Goal: Task Accomplishment & Management: Complete application form

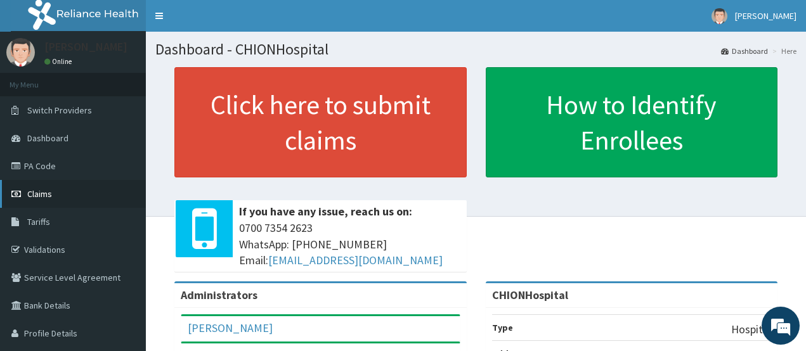
click at [21, 198] on icon at bounding box center [17, 194] width 13 height 9
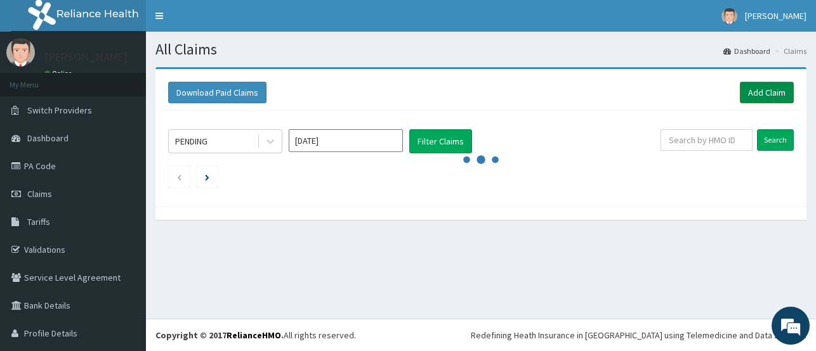
click at [768, 93] on link "Add Claim" at bounding box center [767, 93] width 54 height 22
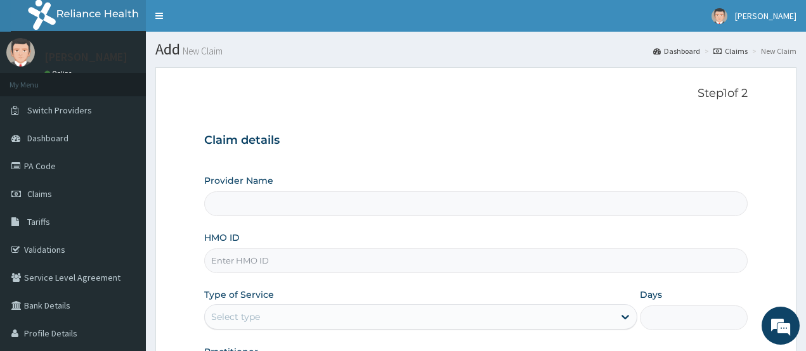
type input "CHIONHospital"
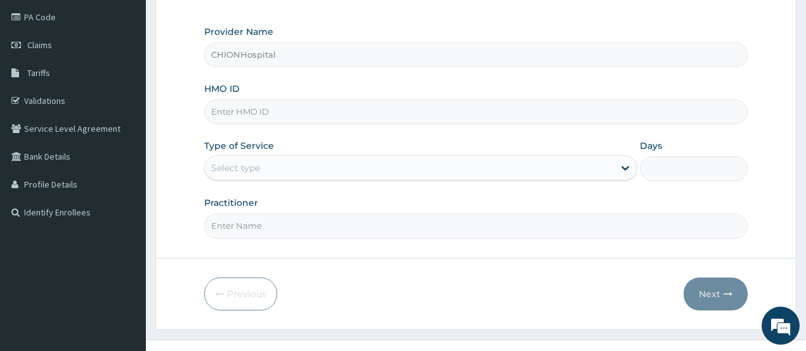
scroll to position [170, 0]
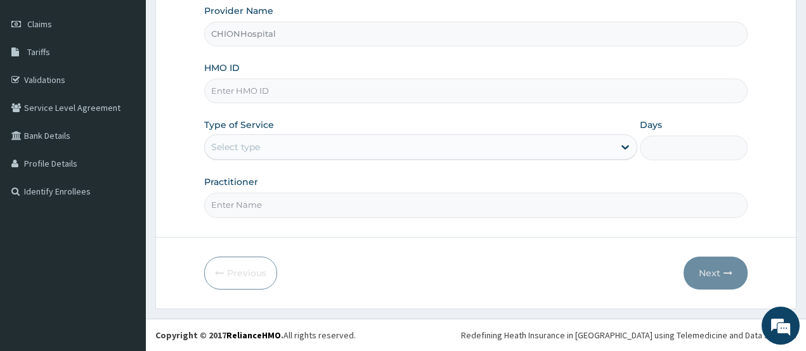
click at [240, 89] on input "HMO ID" at bounding box center [476, 91] width 544 height 25
paste input "AGA/10146/A"
type input "AGA/10146/A"
click at [243, 150] on div "Select type" at bounding box center [235, 147] width 49 height 13
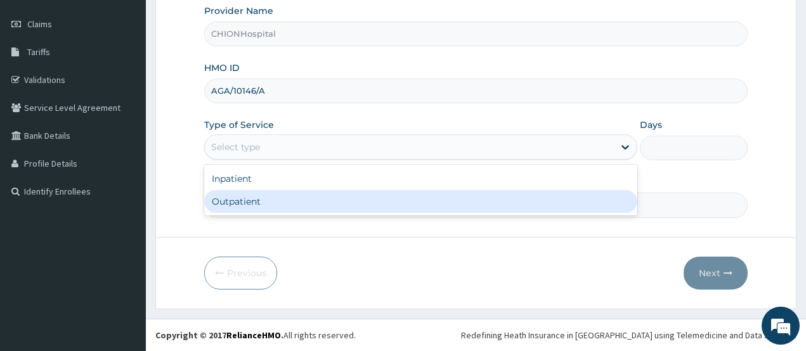
click at [238, 195] on div "Outpatient" at bounding box center [420, 201] width 433 height 23
type input "1"
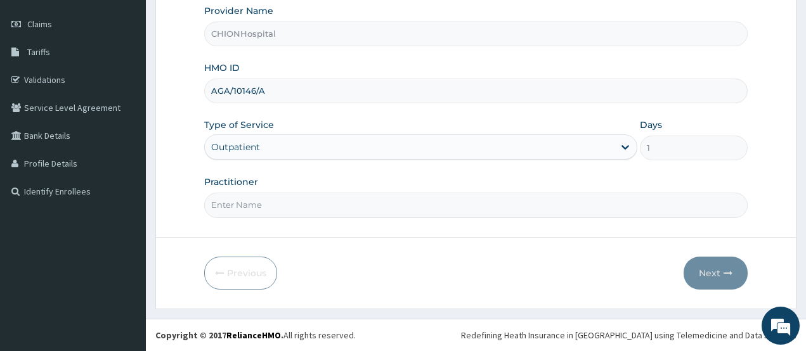
click at [245, 209] on input "Practitioner" at bounding box center [476, 205] width 544 height 25
type input "DR EZE JONAH"
click at [709, 271] on button "Next" at bounding box center [716, 273] width 64 height 33
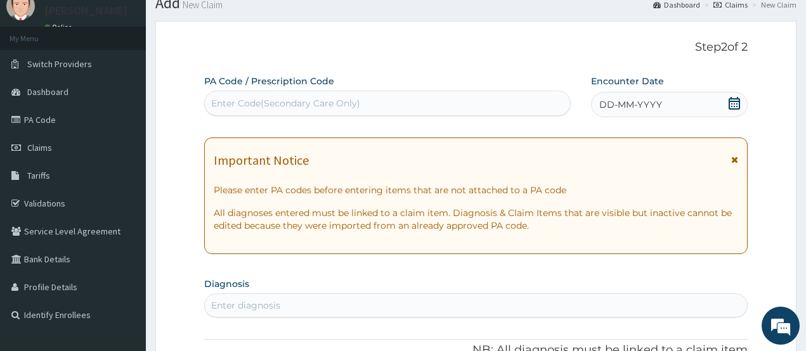
scroll to position [43, 0]
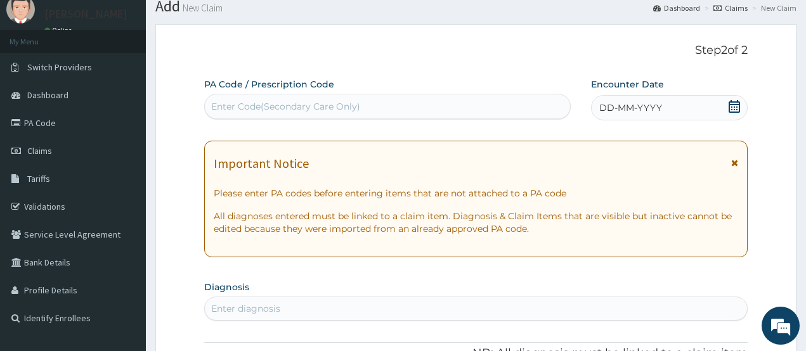
click at [736, 101] on icon at bounding box center [734, 106] width 11 height 13
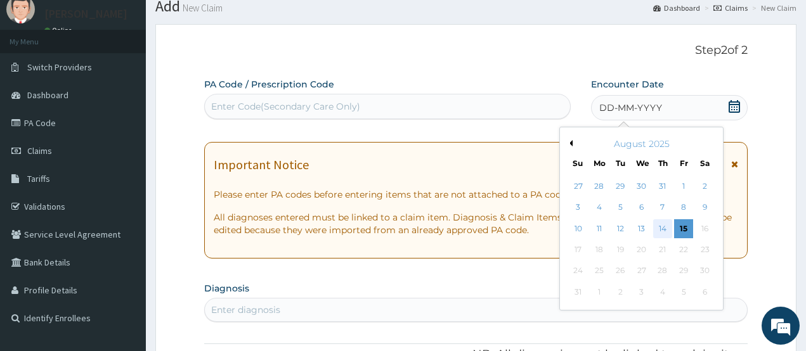
click at [665, 231] on div "14" at bounding box center [662, 228] width 19 height 19
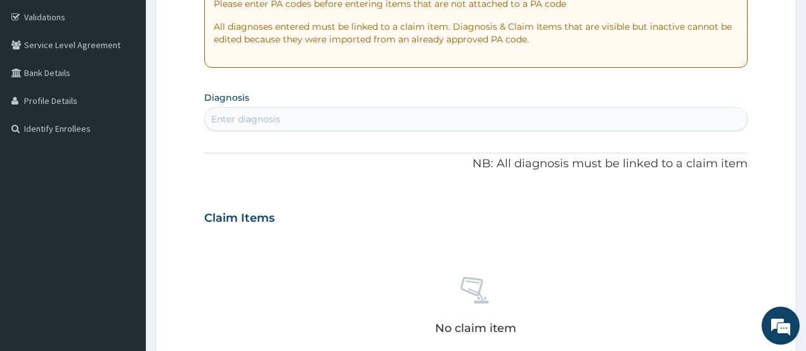
scroll to position [233, 0]
click at [275, 122] on div "Enter diagnosis" at bounding box center [245, 118] width 69 height 13
type input "typhoid fev"
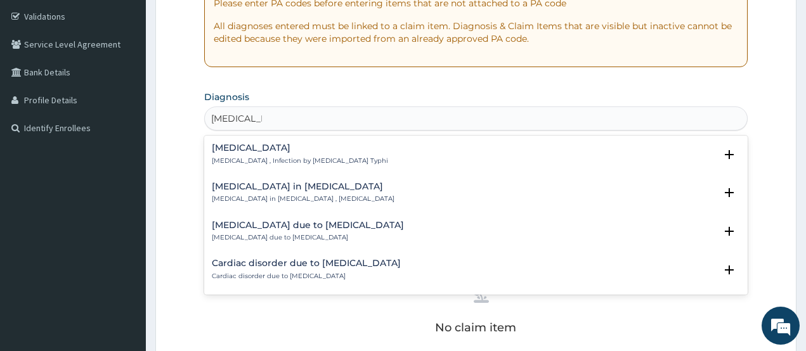
click at [271, 153] on h4 "Typhoid fever" at bounding box center [300, 148] width 176 height 10
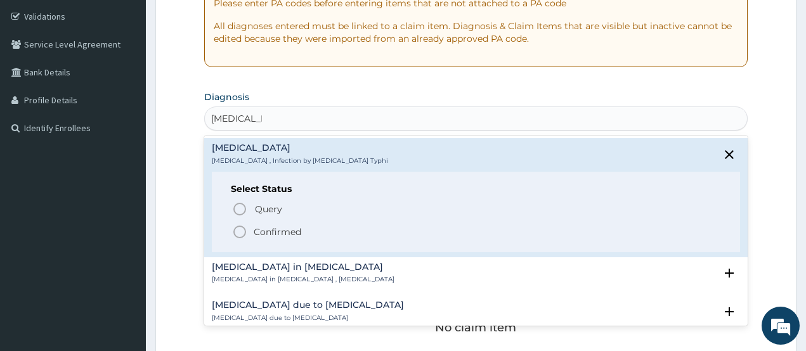
click at [240, 233] on icon "status option filled" at bounding box center [239, 232] width 15 height 15
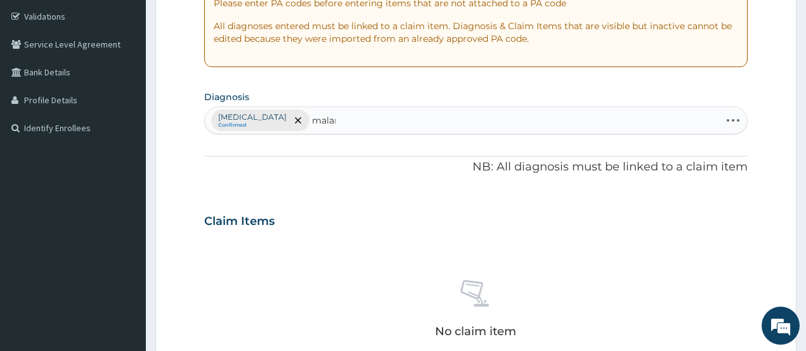
type input "malari"
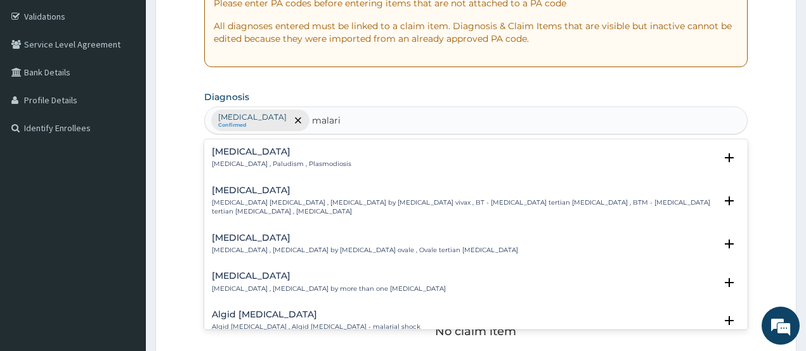
click at [231, 151] on h4 "Malaria" at bounding box center [282, 152] width 140 height 10
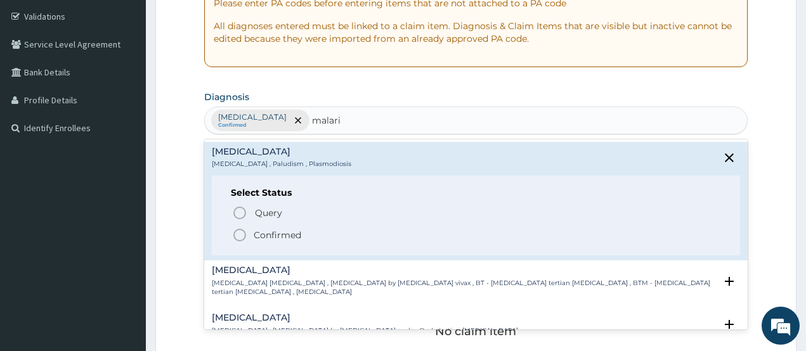
click at [237, 233] on icon "status option filled" at bounding box center [239, 235] width 15 height 15
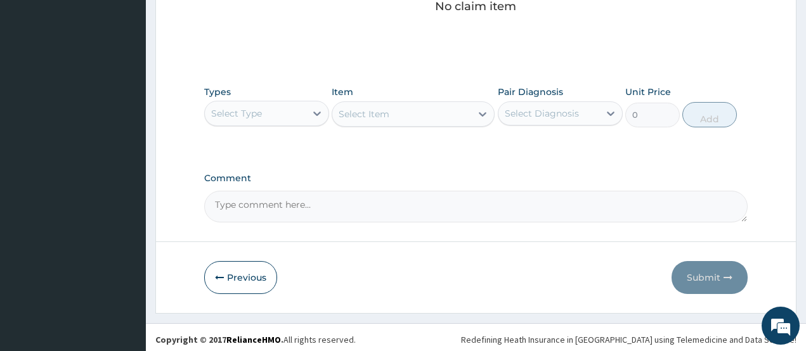
scroll to position [563, 0]
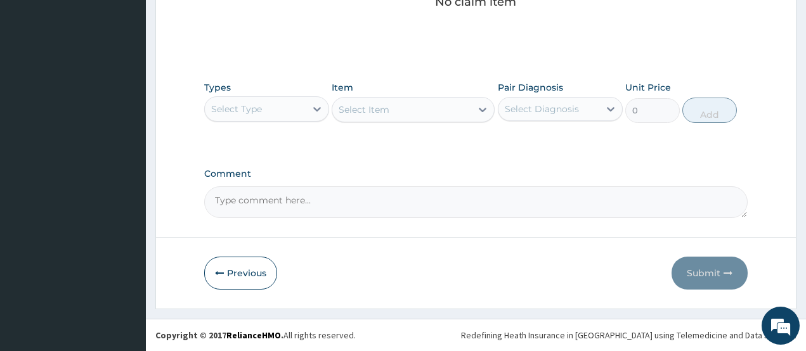
click at [247, 116] on div "Select Type" at bounding box center [255, 109] width 101 height 20
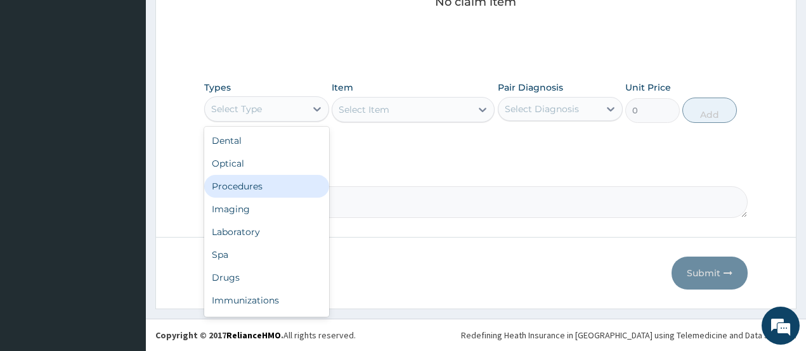
click at [242, 185] on div "Procedures" at bounding box center [266, 186] width 125 height 23
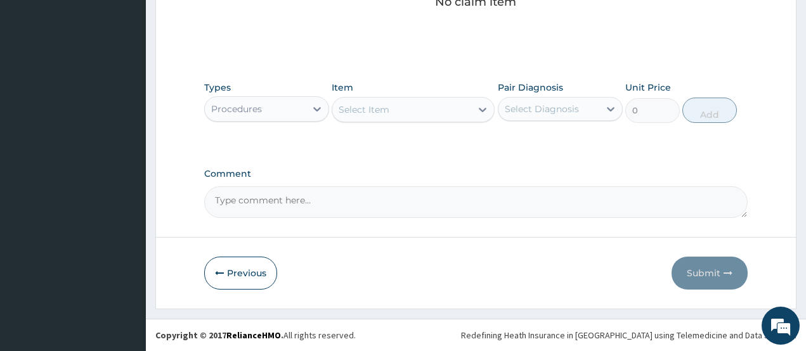
click at [379, 111] on div "Select Item" at bounding box center [364, 109] width 51 height 13
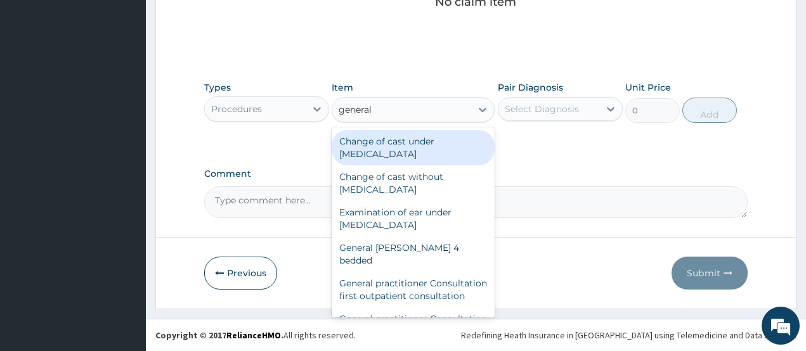
type input "general p"
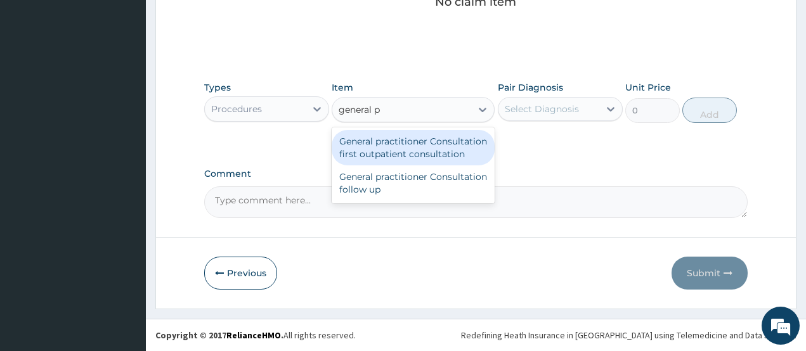
click at [389, 142] on div "General practitioner Consultation first outpatient consultation" at bounding box center [413, 148] width 163 height 36
type input "3547.5"
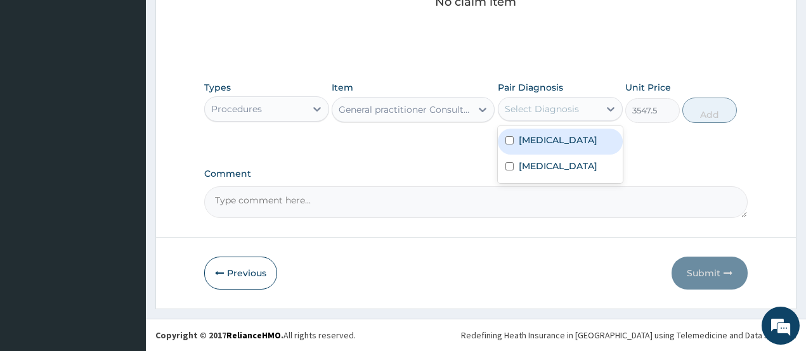
click at [550, 103] on div "Select Diagnosis" at bounding box center [542, 109] width 74 height 13
drag, startPoint x: 550, startPoint y: 134, endPoint x: 539, endPoint y: 159, distance: 26.7
click at [549, 137] on label "Typhoid fever" at bounding box center [558, 140] width 79 height 13
checkbox input "true"
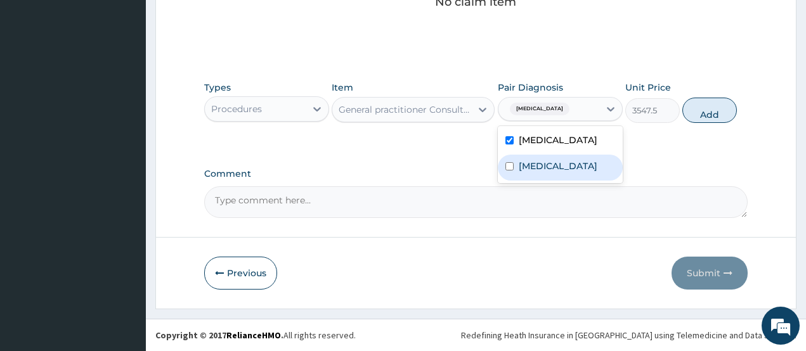
click at [535, 168] on label "Malaria" at bounding box center [558, 166] width 79 height 13
checkbox input "true"
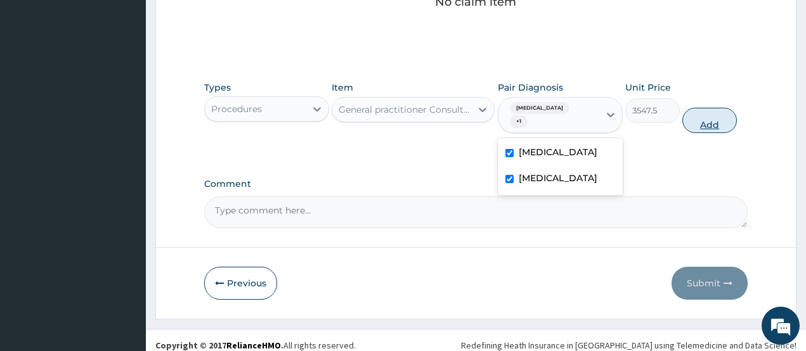
click at [701, 113] on button "Add" at bounding box center [710, 120] width 55 height 25
type input "0"
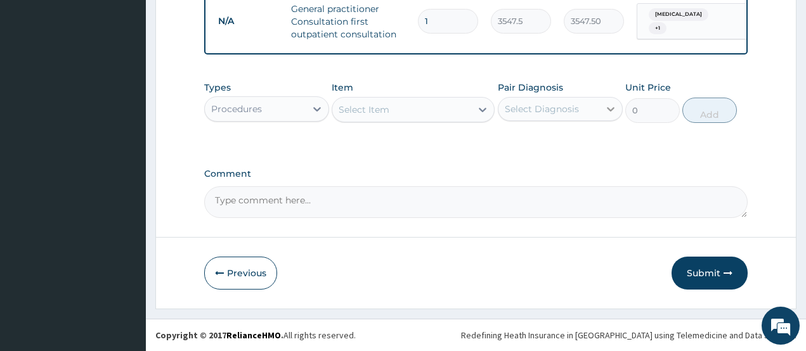
scroll to position [519, 0]
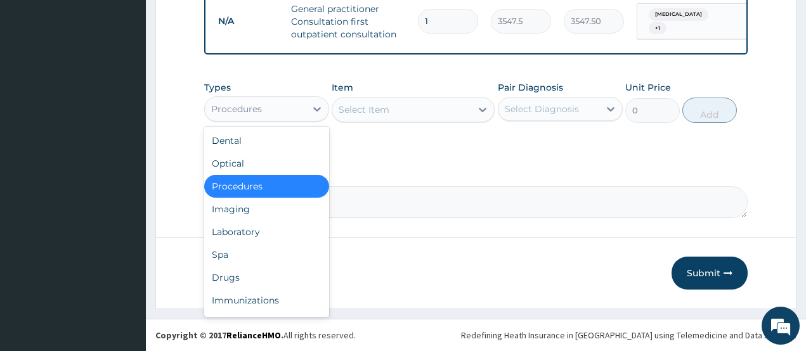
click at [268, 116] on div "Procedures" at bounding box center [255, 109] width 101 height 20
click at [261, 233] on div "Laboratory" at bounding box center [266, 232] width 125 height 23
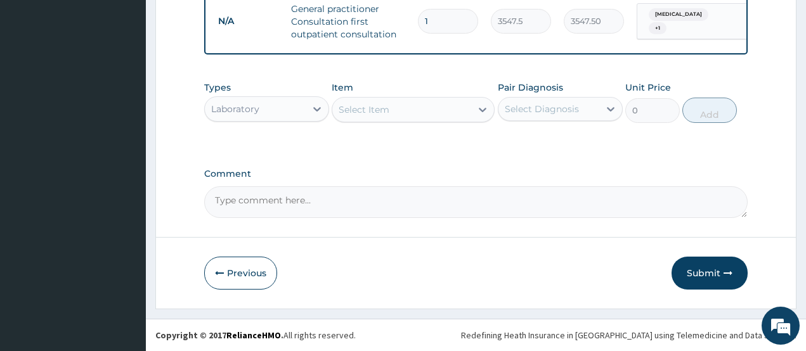
click at [378, 107] on div "Select Item" at bounding box center [364, 109] width 51 height 13
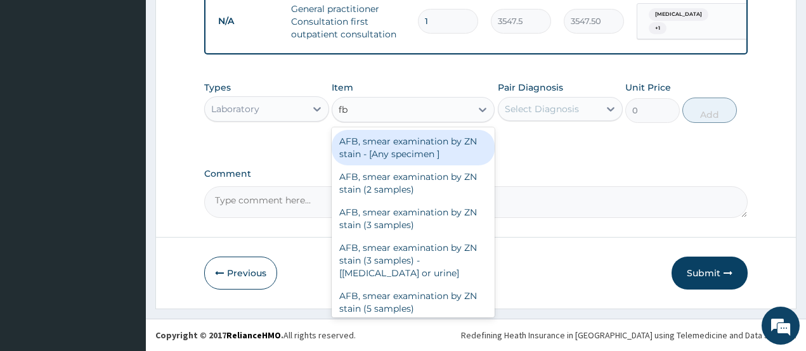
type input "fbc"
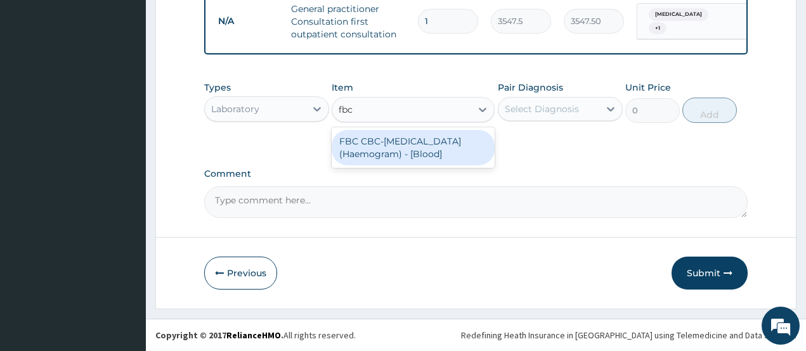
click at [390, 143] on div "FBC CBC-Complete Blood Count (Haemogram) - [Blood]" at bounding box center [413, 148] width 163 height 36
type input "4300"
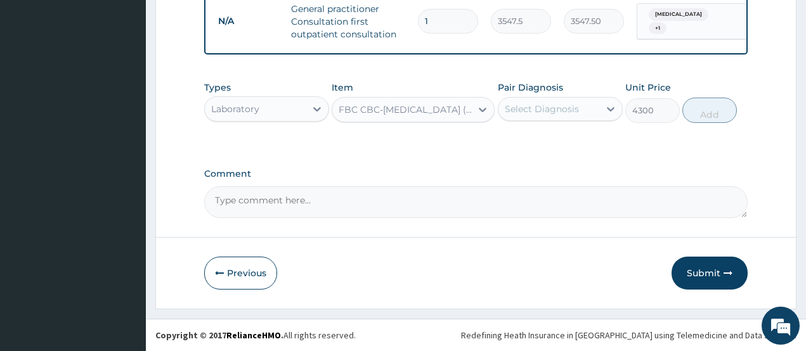
click at [543, 103] on div "Select Diagnosis" at bounding box center [542, 109] width 74 height 13
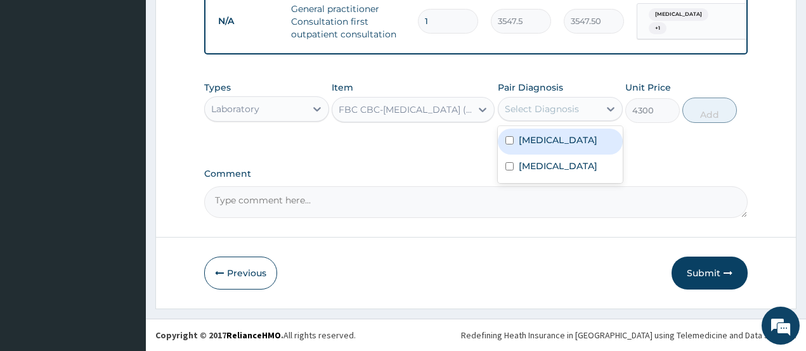
drag, startPoint x: 540, startPoint y: 144, endPoint x: 527, endPoint y: 173, distance: 32.1
click at [539, 151] on div "Typhoid fever" at bounding box center [560, 142] width 125 height 26
checkbox input "true"
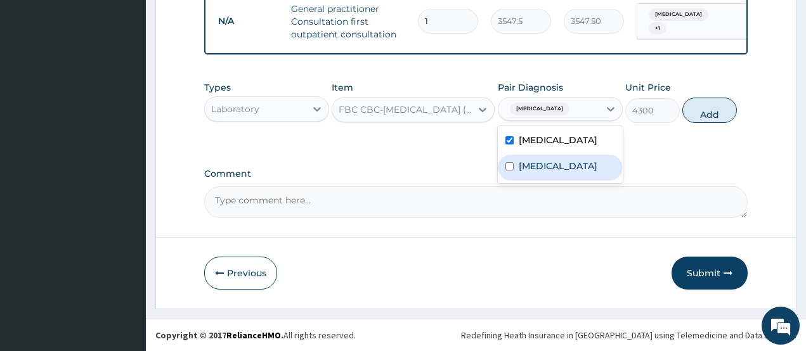
click at [528, 171] on label "Malaria" at bounding box center [558, 166] width 79 height 13
checkbox input "true"
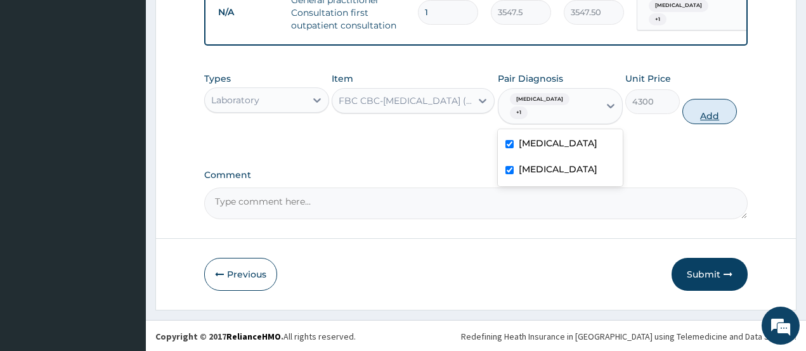
click at [722, 105] on button "Add" at bounding box center [710, 111] width 55 height 25
type input "0"
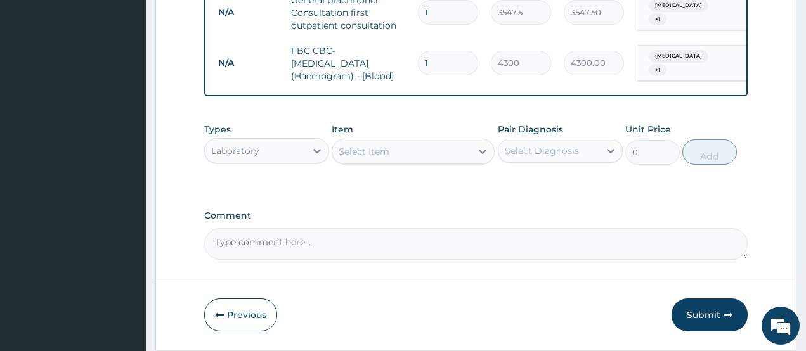
click at [387, 158] on div "Select Item" at bounding box center [364, 151] width 51 height 13
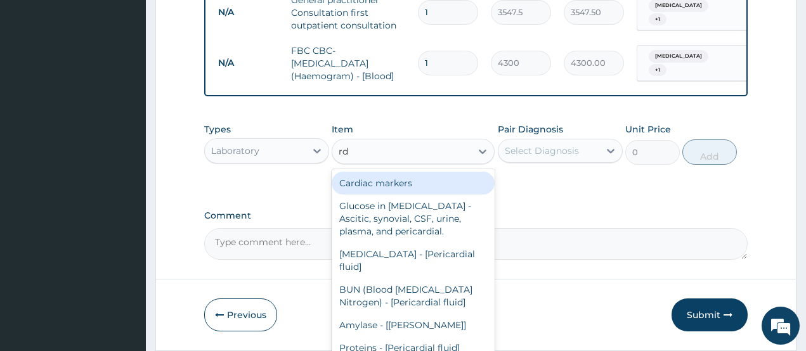
type input "rdt"
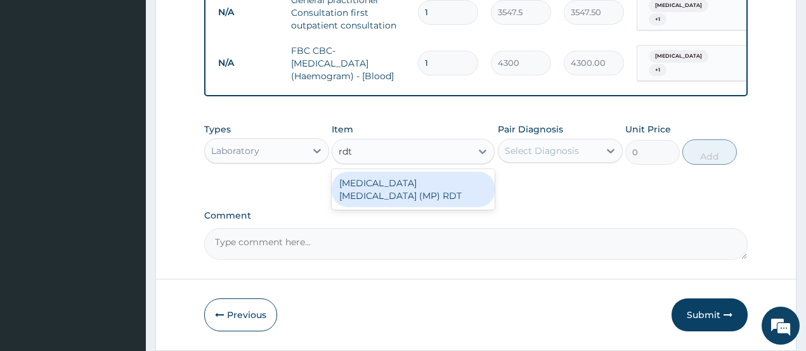
click at [382, 193] on div "MALARIA PARASITE (MP) RDT" at bounding box center [413, 190] width 163 height 36
type input "1612.5"
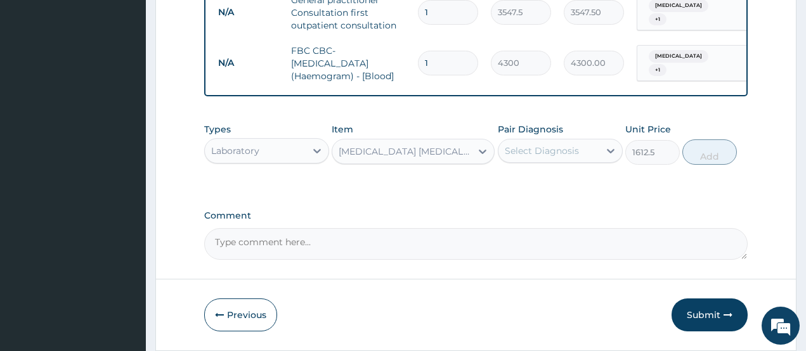
click at [537, 157] on div "Select Diagnosis" at bounding box center [542, 151] width 74 height 13
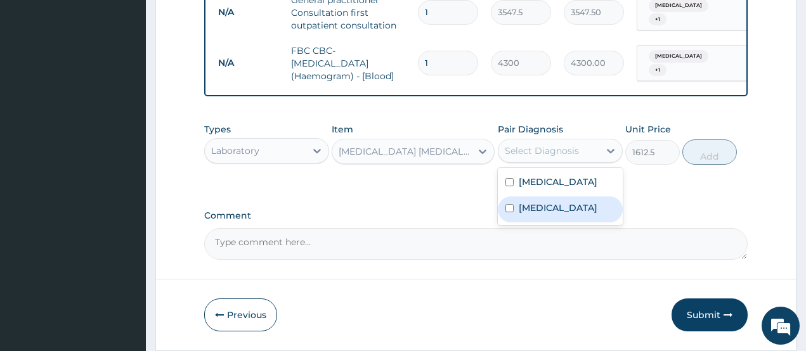
click at [526, 212] on label "Malaria" at bounding box center [558, 208] width 79 height 13
checkbox input "true"
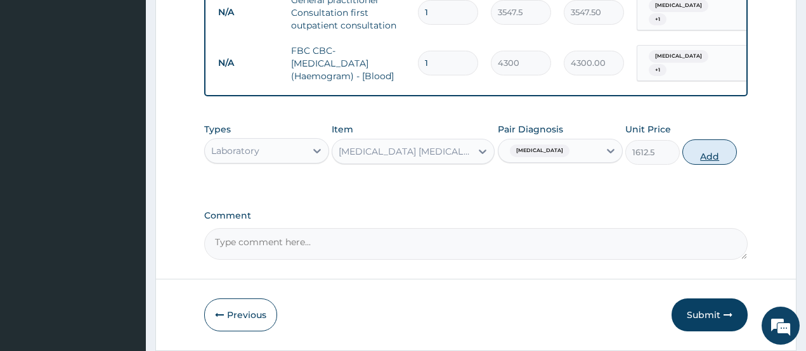
click at [688, 162] on button "Add" at bounding box center [710, 152] width 55 height 25
type input "0"
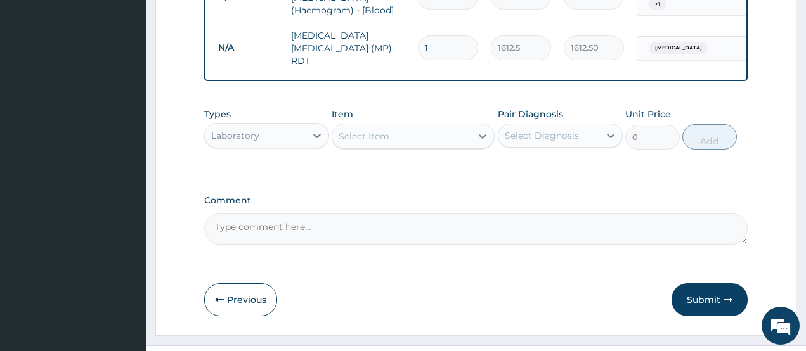
scroll to position [614, 0]
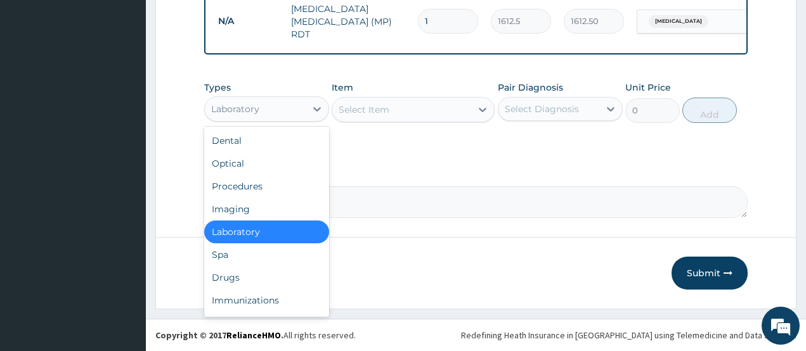
click at [254, 106] on div "Laboratory" at bounding box center [235, 109] width 48 height 13
click at [242, 278] on div "Drugs" at bounding box center [266, 277] width 125 height 23
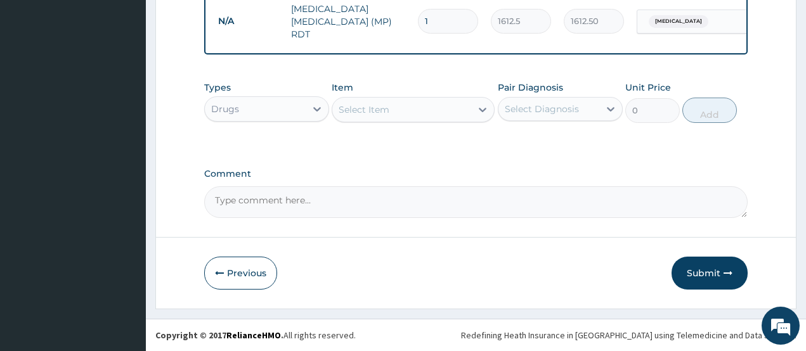
click at [362, 110] on div "Select Item" at bounding box center [364, 109] width 51 height 13
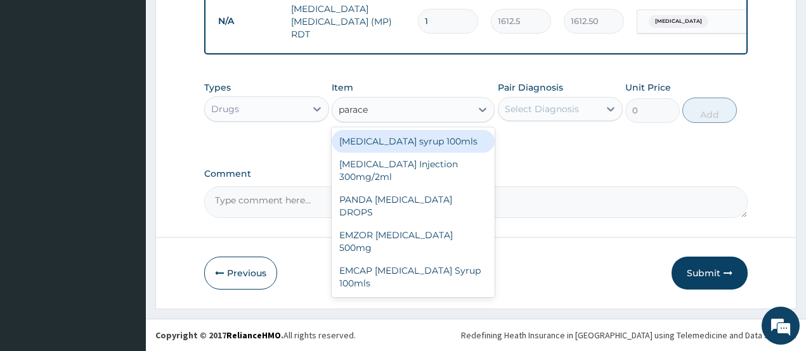
type input "paracet"
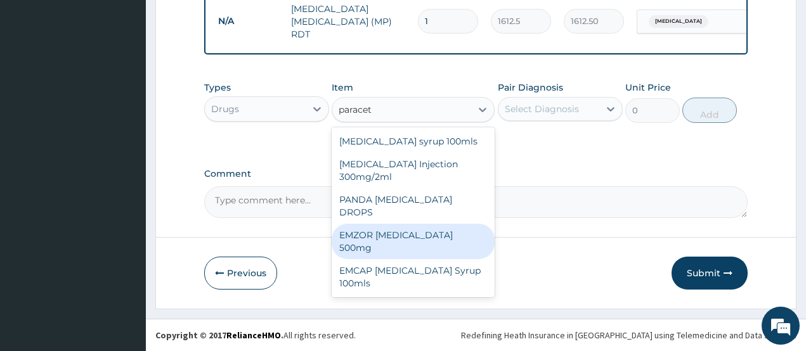
click at [440, 224] on div "EMZOR PARACETAMOL 500mg" at bounding box center [413, 242] width 163 height 36
type input "23.65"
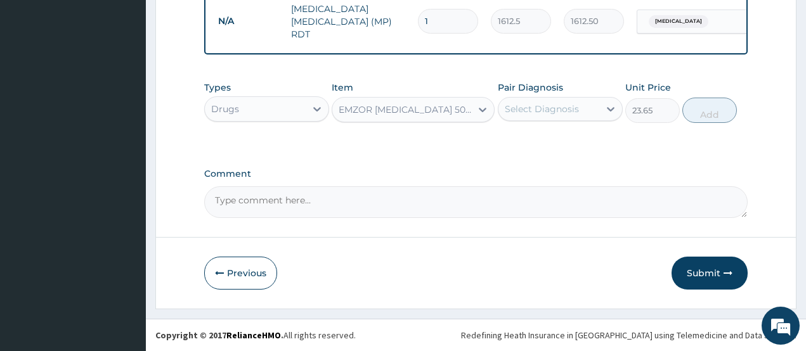
click at [525, 112] on div "Select Diagnosis" at bounding box center [542, 109] width 74 height 13
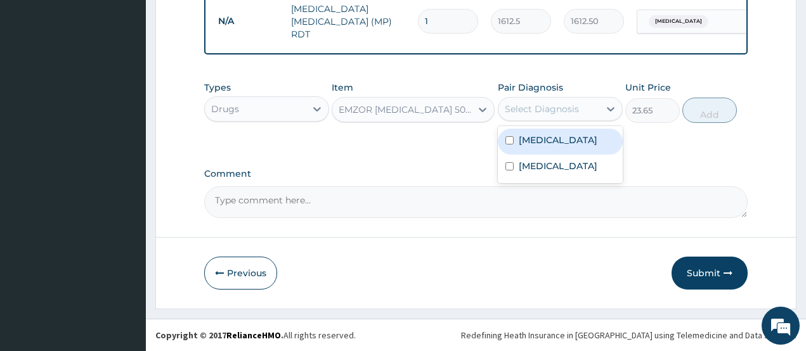
drag, startPoint x: 528, startPoint y: 140, endPoint x: 520, endPoint y: 166, distance: 27.1
click at [527, 143] on label "Typhoid fever" at bounding box center [558, 140] width 79 height 13
checkbox input "true"
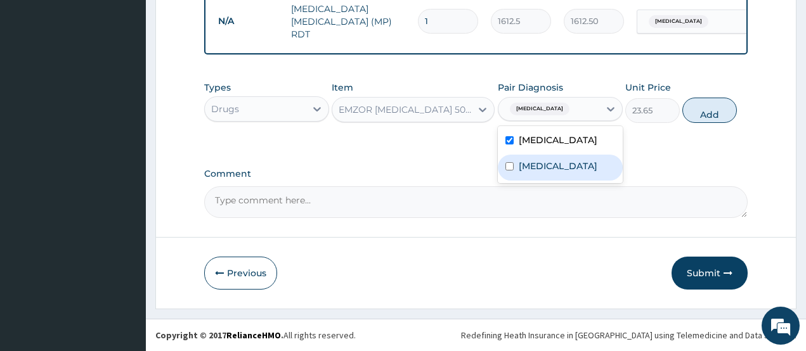
click at [520, 166] on label "Malaria" at bounding box center [558, 166] width 79 height 13
checkbox input "true"
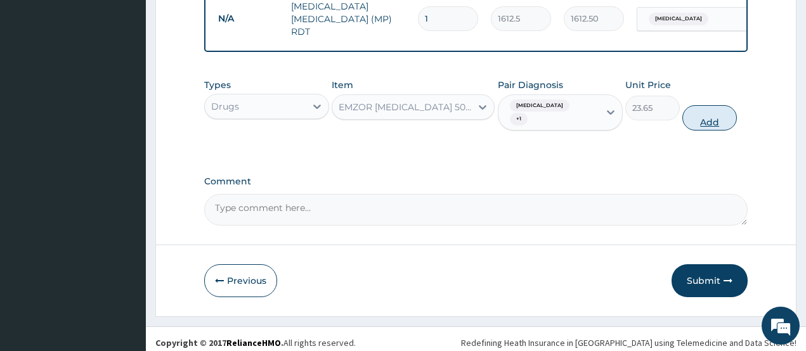
click at [726, 110] on button "Add" at bounding box center [710, 117] width 55 height 25
type input "0"
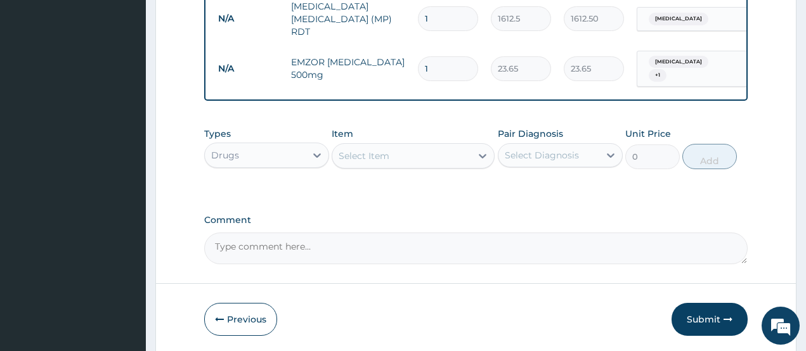
type input "18"
type input "425.70"
type input "18"
click at [435, 156] on div "Select Item" at bounding box center [401, 156] width 139 height 20
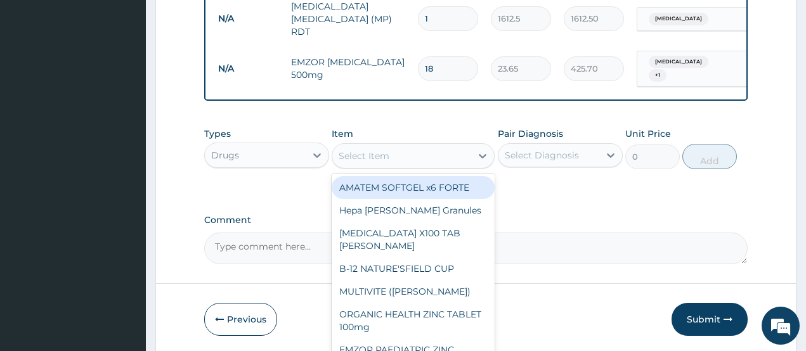
click at [429, 180] on div "AMATEM SOFTGEL x6 FORTE" at bounding box center [413, 187] width 163 height 23
type input "473"
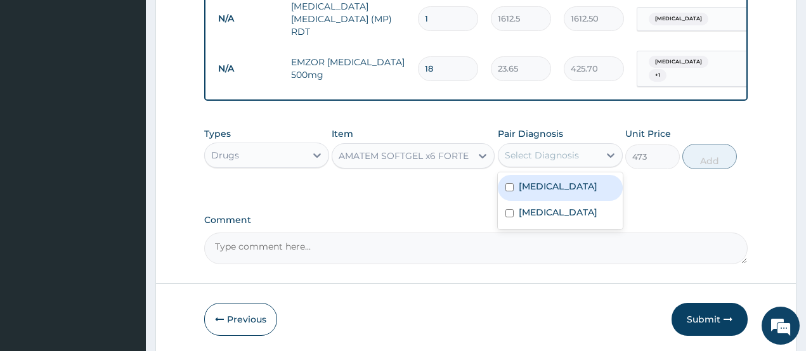
click at [513, 159] on div "Select Diagnosis" at bounding box center [549, 155] width 101 height 20
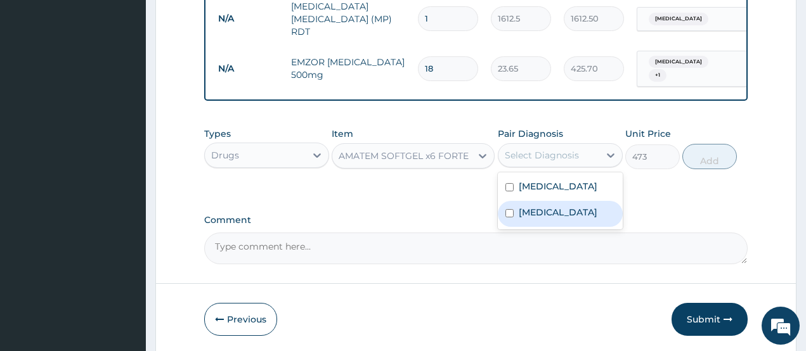
drag, startPoint x: 524, startPoint y: 209, endPoint x: 581, endPoint y: 194, distance: 59.1
click at [525, 210] on label "Malaria" at bounding box center [558, 212] width 79 height 13
checkbox input "true"
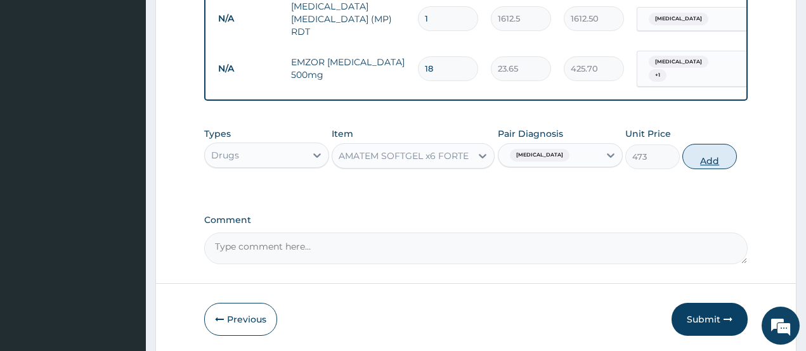
click at [705, 148] on button "Add" at bounding box center [710, 156] width 55 height 25
type input "0"
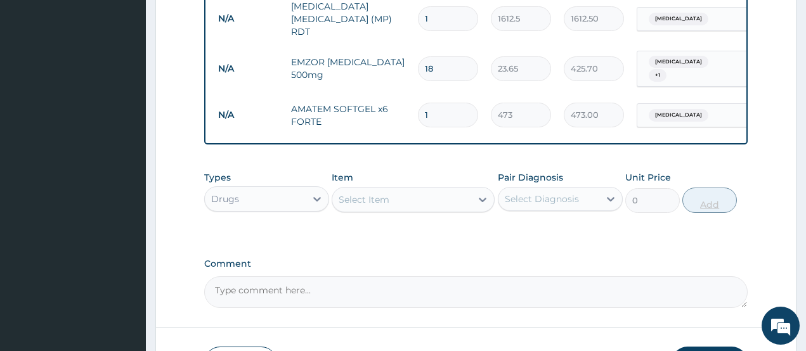
type input "0.00"
type input "6"
type input "2838.00"
type input "6"
click at [403, 202] on div "Select Item" at bounding box center [401, 200] width 139 height 20
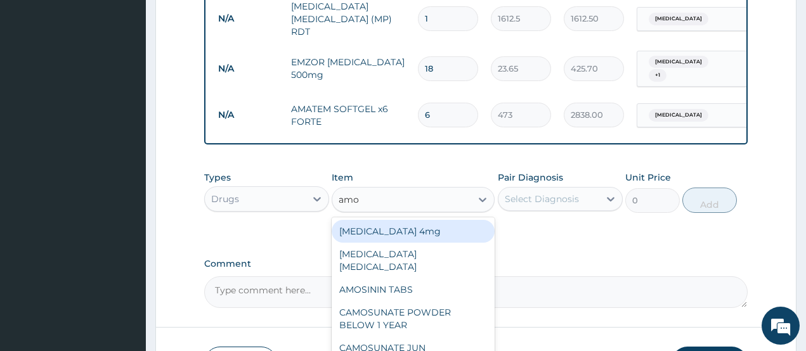
type input "amok"
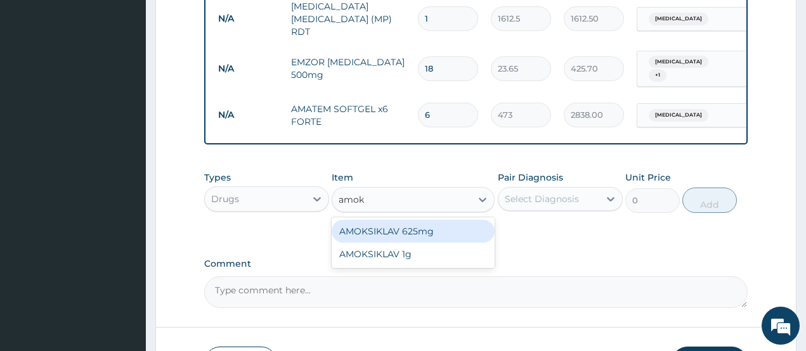
click at [403, 222] on div "AMOKSIKLAV 625mg" at bounding box center [413, 231] width 163 height 23
type input "650.375"
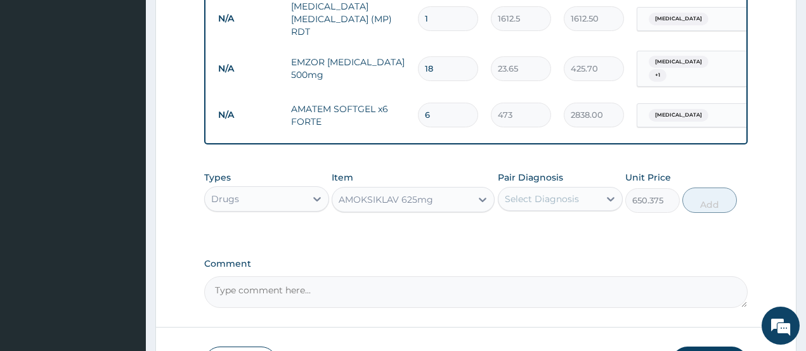
click at [528, 193] on div "Select Diagnosis" at bounding box center [542, 199] width 74 height 13
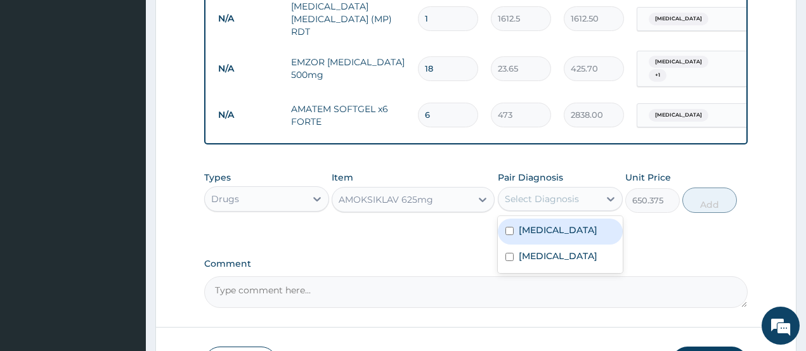
click at [535, 230] on label "Typhoid fever" at bounding box center [558, 230] width 79 height 13
checkbox input "true"
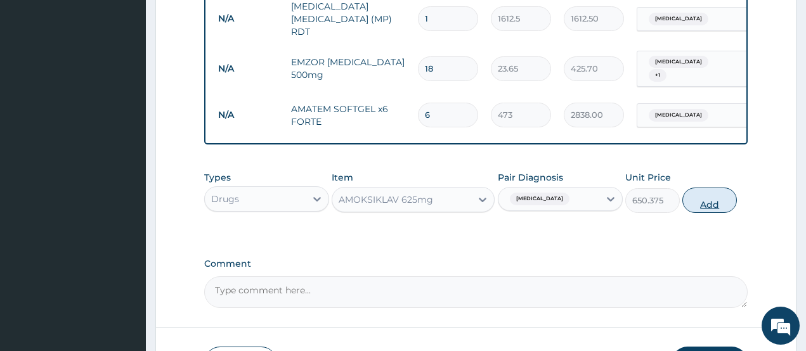
click at [702, 199] on button "Add" at bounding box center [710, 200] width 55 height 25
type input "0"
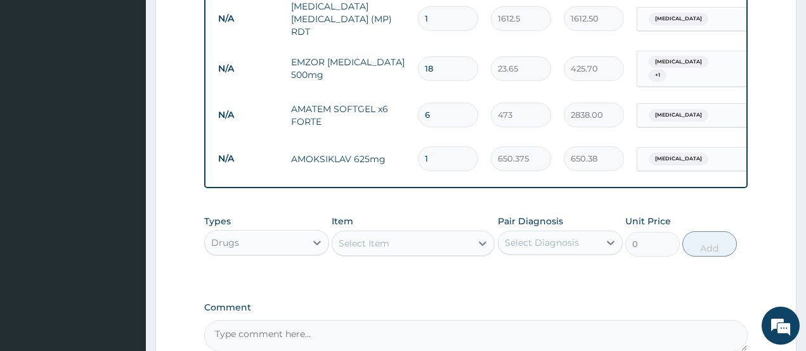
type input "14"
type input "9105.25"
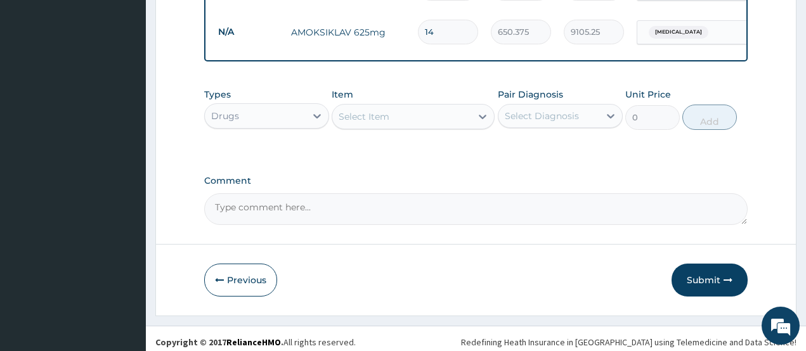
scroll to position [745, 0]
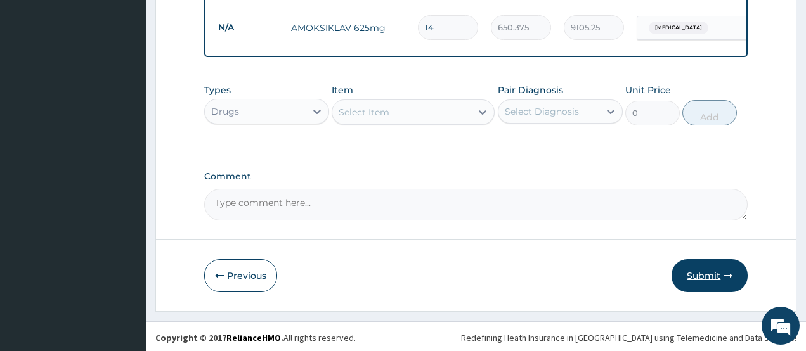
type input "14"
click at [700, 269] on button "Submit" at bounding box center [710, 275] width 76 height 33
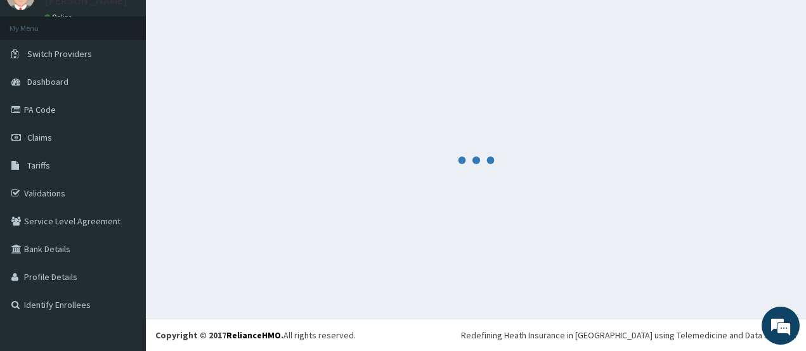
scroll to position [56, 0]
